Goal: Check status: Check status

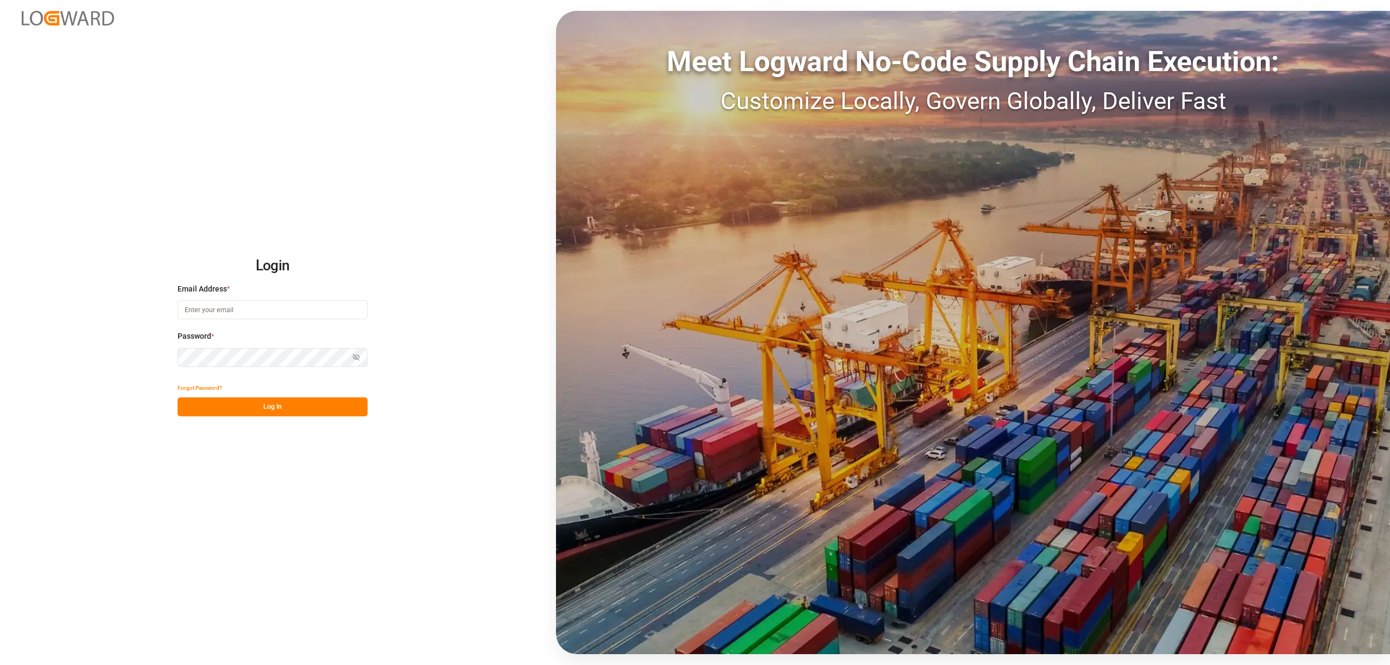
type input "[EMAIL_ADDRESS][PERSON_NAME][DOMAIN_NAME]"
click at [279, 404] on button "Log In" at bounding box center [273, 407] width 190 height 19
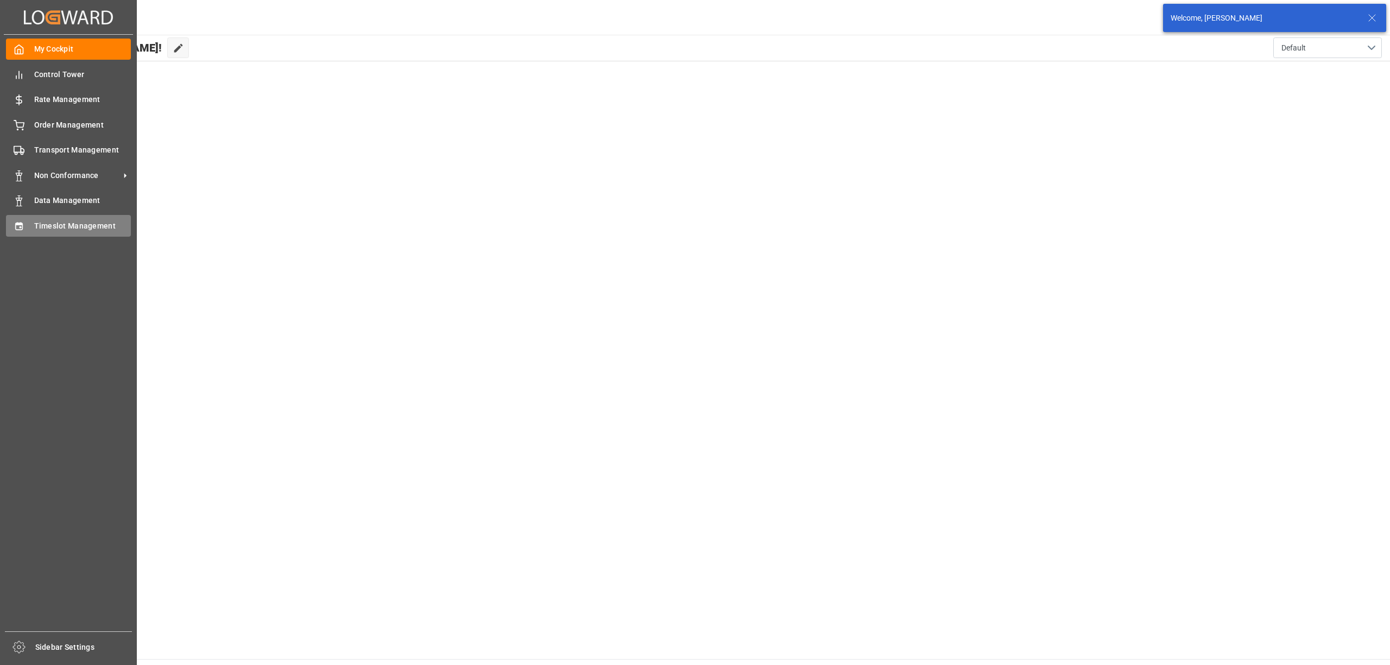
click at [66, 224] on span "Timeslot Management" at bounding box center [82, 226] width 97 height 11
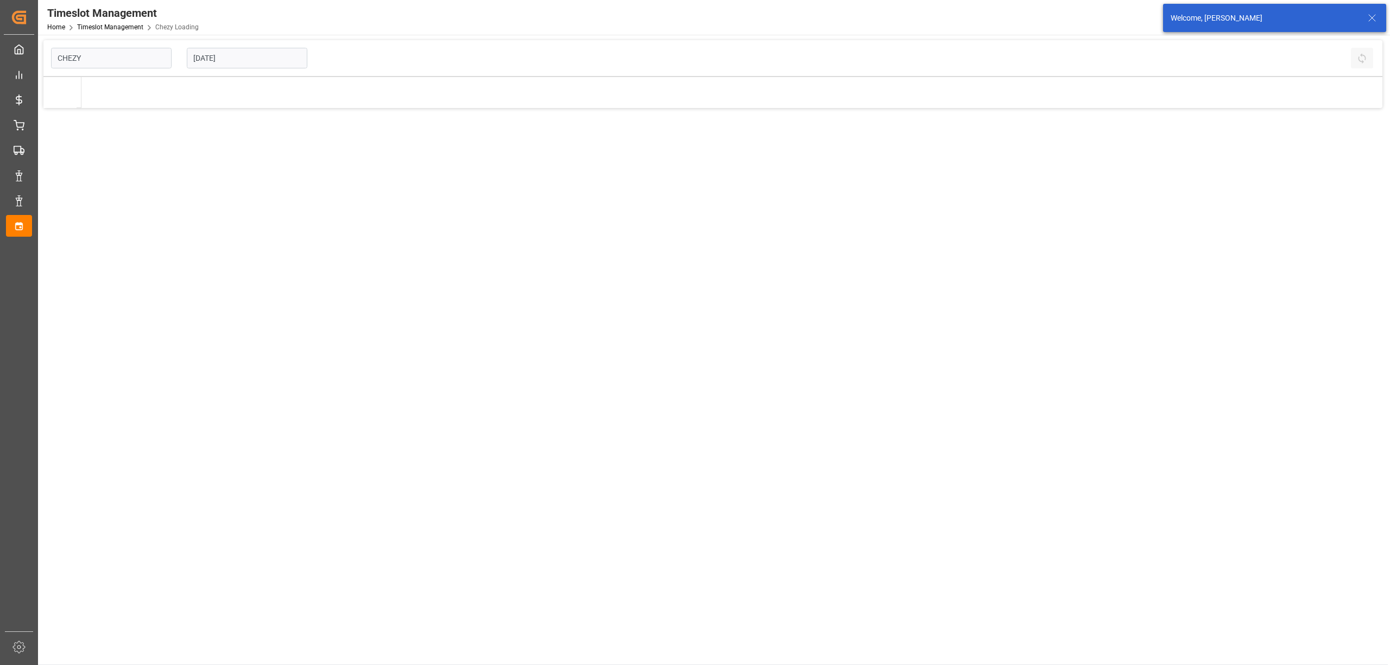
type input "Chezy Loading"
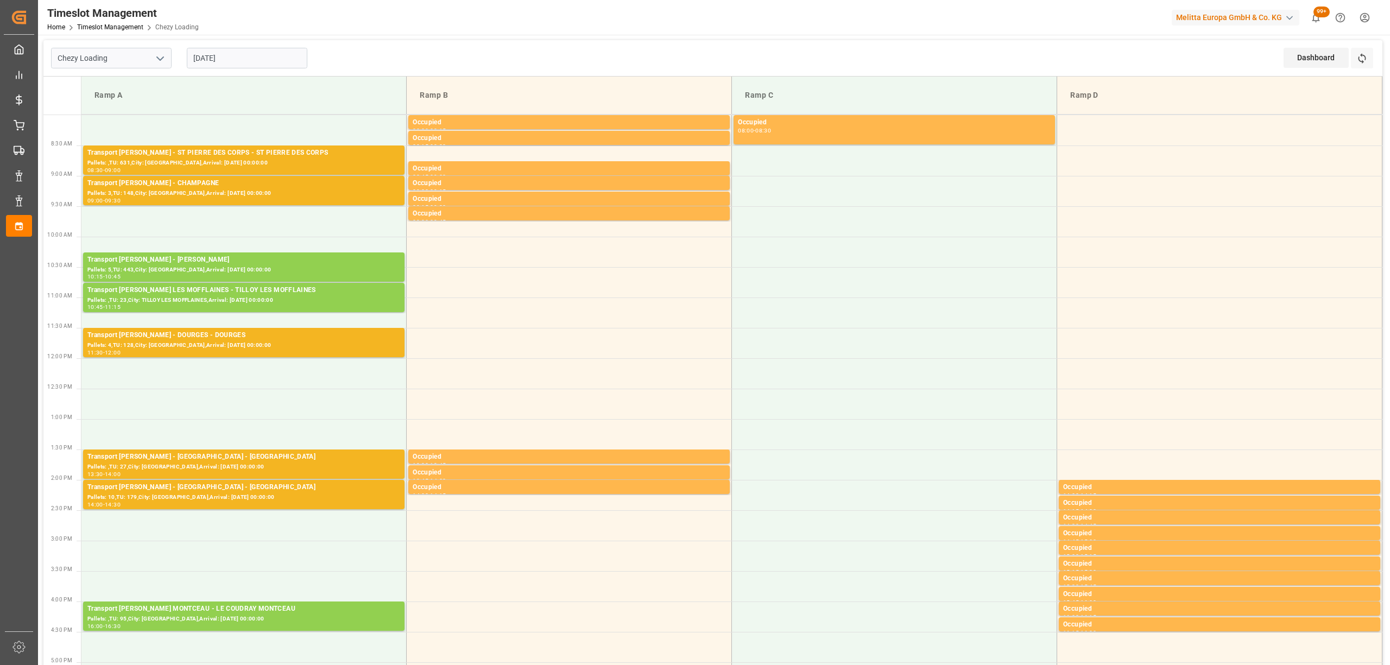
click at [350, 51] on div "Chezy Loading [DATE] Dashboard View Dashboard Refresh Time Slots" at bounding box center [712, 58] width 1339 height 36
click at [1369, 60] on button "Refresh Time Slots" at bounding box center [1362, 58] width 22 height 21
